Goal: Find specific page/section: Find specific page/section

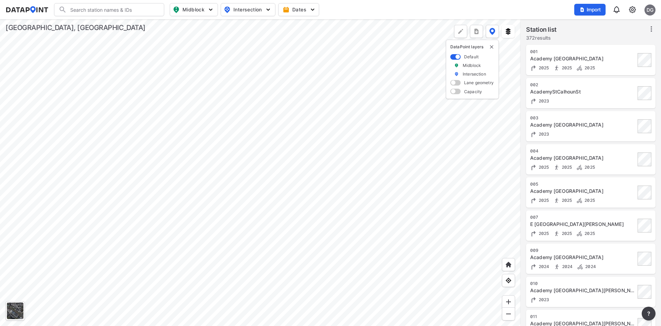
click at [336, 156] on div at bounding box center [260, 172] width 521 height 306
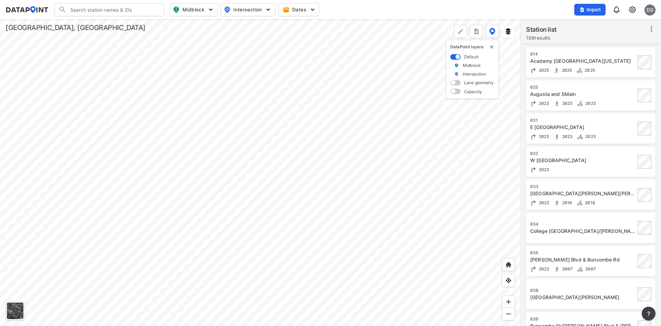
scroll to position [87, 0]
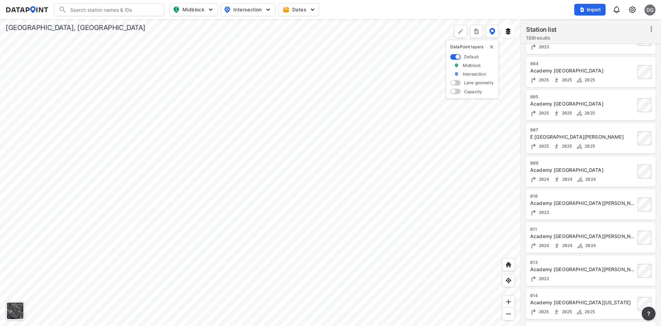
click at [242, 142] on div at bounding box center [260, 172] width 521 height 306
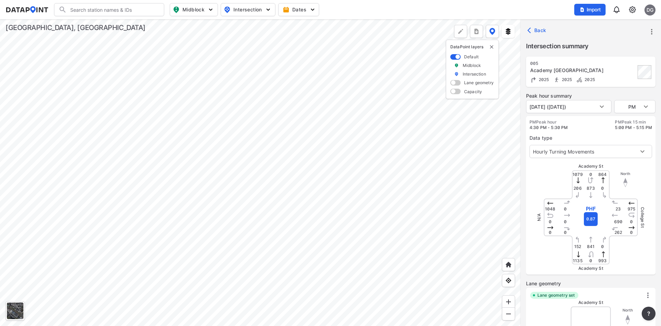
type input "5357"
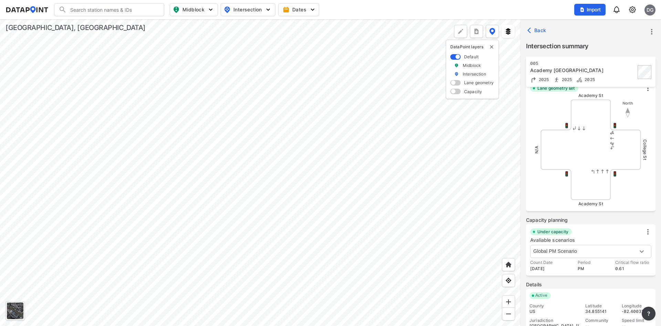
scroll to position [0, 0]
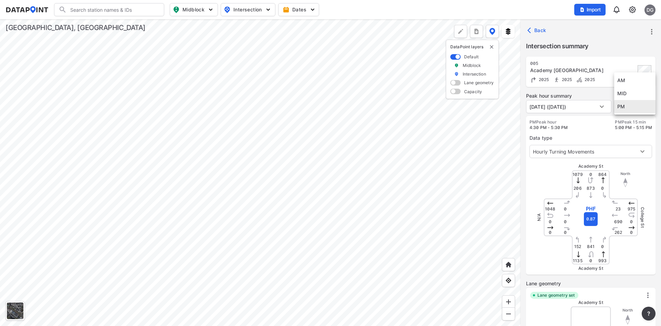
click at [637, 106] on body "Search Please enter a search term. Midblock Intersection Dates Import DG Import…" at bounding box center [330, 163] width 661 height 326
click at [636, 79] on li "AM" at bounding box center [635, 80] width 41 height 13
type input "AM"
click at [588, 108] on body "Search Please enter a search term. Midblock Intersection Dates Import DG Import…" at bounding box center [330, 163] width 661 height 326
click at [584, 120] on div at bounding box center [330, 163] width 661 height 326
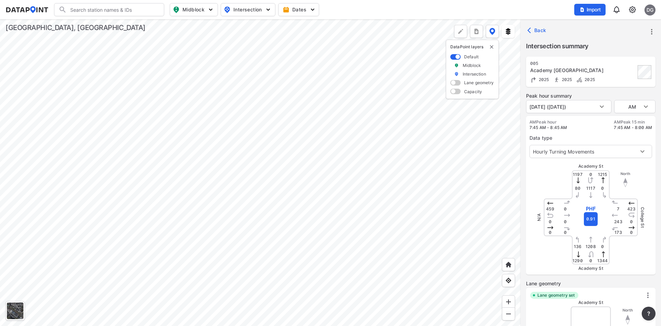
click at [385, 146] on div at bounding box center [260, 172] width 521 height 306
type input "5368"
click at [270, 12] on img "button" at bounding box center [268, 9] width 7 height 7
click at [330, 91] on div at bounding box center [260, 172] width 521 height 306
click at [243, 141] on div at bounding box center [260, 172] width 521 height 306
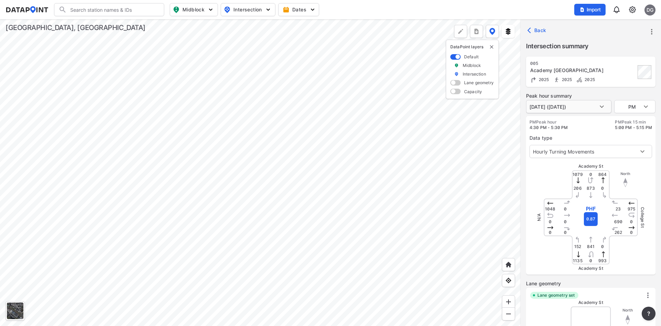
type input "5357"
click at [632, 106] on body "Search Please enter a search term. Midblock Intersection Dates Import DG Import…" at bounding box center [330, 163] width 661 height 326
click at [642, 92] on li "MID" at bounding box center [635, 93] width 41 height 13
click at [613, 220] on div "College St" at bounding box center [617, 217] width 52 height 52
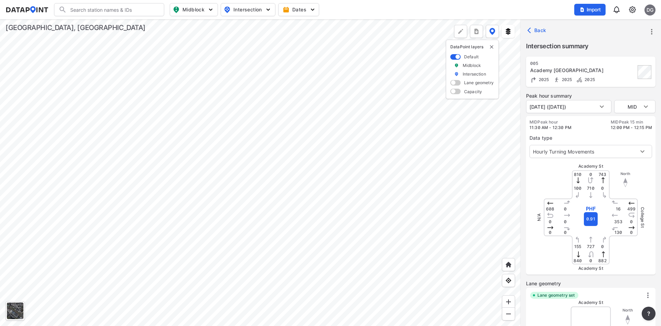
click at [323, 196] on div at bounding box center [260, 172] width 521 height 306
type input "PM"
click at [184, 48] on div at bounding box center [260, 172] width 521 height 306
click at [231, 141] on div at bounding box center [260, 172] width 521 height 306
click at [150, 166] on div at bounding box center [260, 172] width 521 height 306
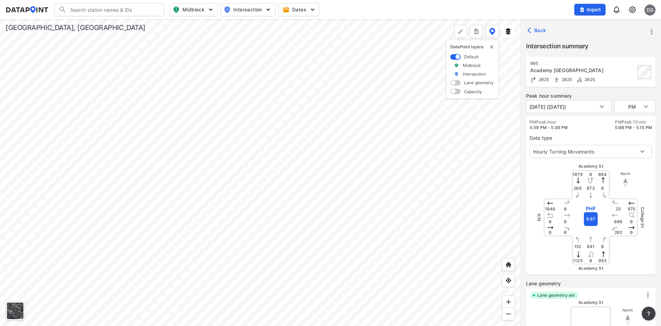
click at [358, 114] on div at bounding box center [260, 172] width 521 height 306
click at [255, 225] on div at bounding box center [260, 172] width 521 height 306
click at [355, 168] on div at bounding box center [260, 172] width 521 height 306
click at [233, 215] on div at bounding box center [260, 172] width 521 height 306
click at [195, 117] on div at bounding box center [260, 172] width 521 height 306
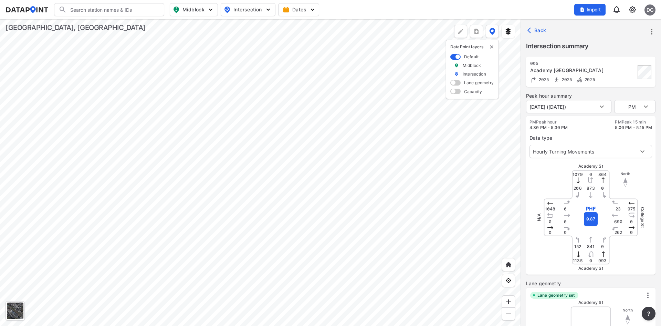
click at [443, 258] on div at bounding box center [260, 172] width 521 height 306
click at [320, 202] on div at bounding box center [260, 172] width 521 height 306
click at [323, 187] on div at bounding box center [260, 172] width 521 height 306
type input "3272"
click at [641, 109] on body "Search Please enter a search term. Midblock Intersection Dates Import DG Import…" at bounding box center [330, 163] width 661 height 326
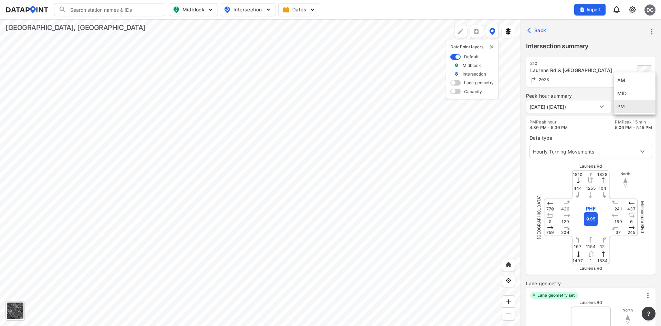
click at [625, 78] on li "AM" at bounding box center [635, 80] width 41 height 13
type input "AM"
